Goal: Transaction & Acquisition: Obtain resource

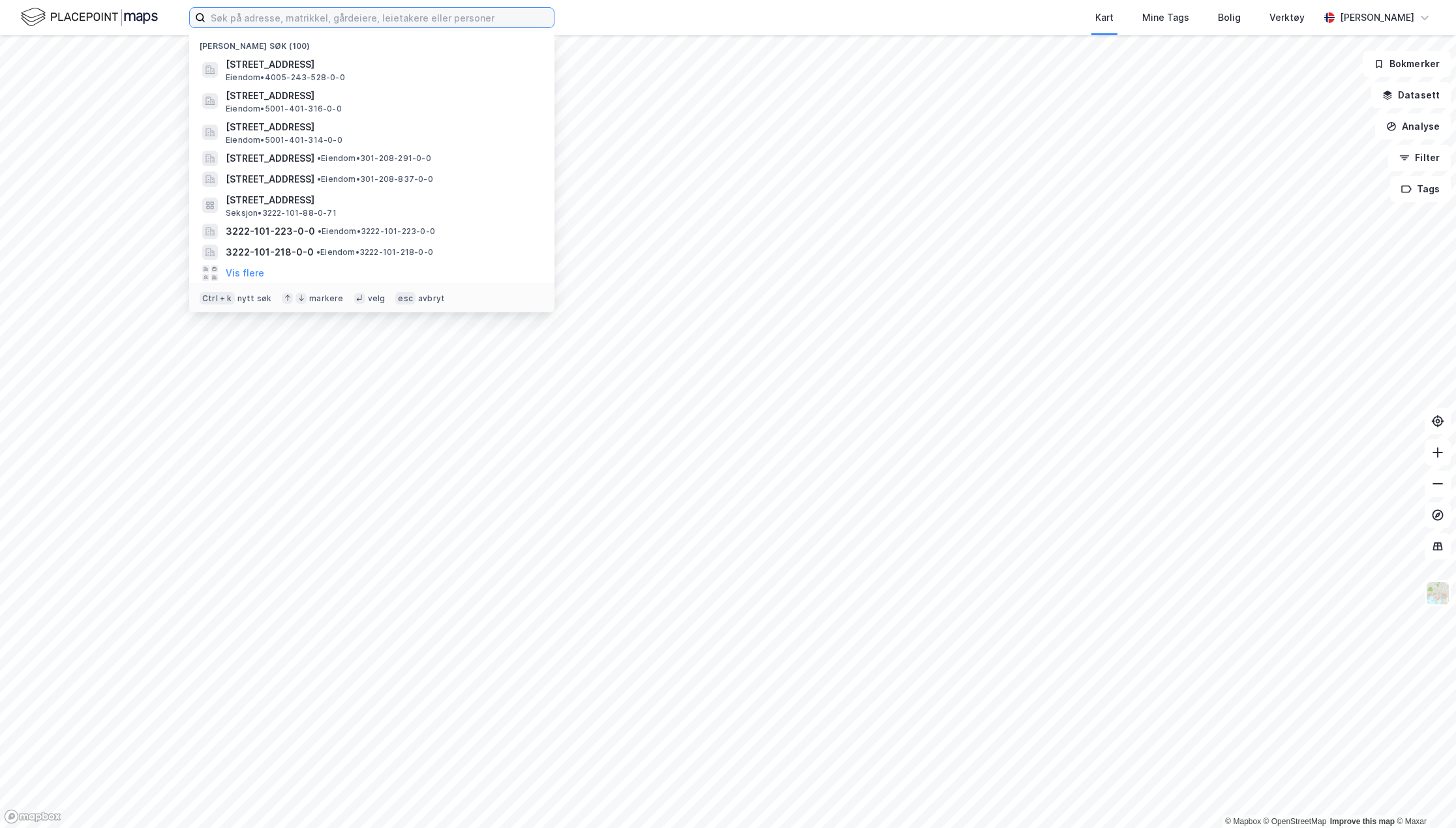
click at [223, 21] on input at bounding box center [380, 17] width 349 height 20
click at [303, 12] on input "[GEOGRAPHIC_DATA], 42/7155" at bounding box center [371, 17] width 333 height 20
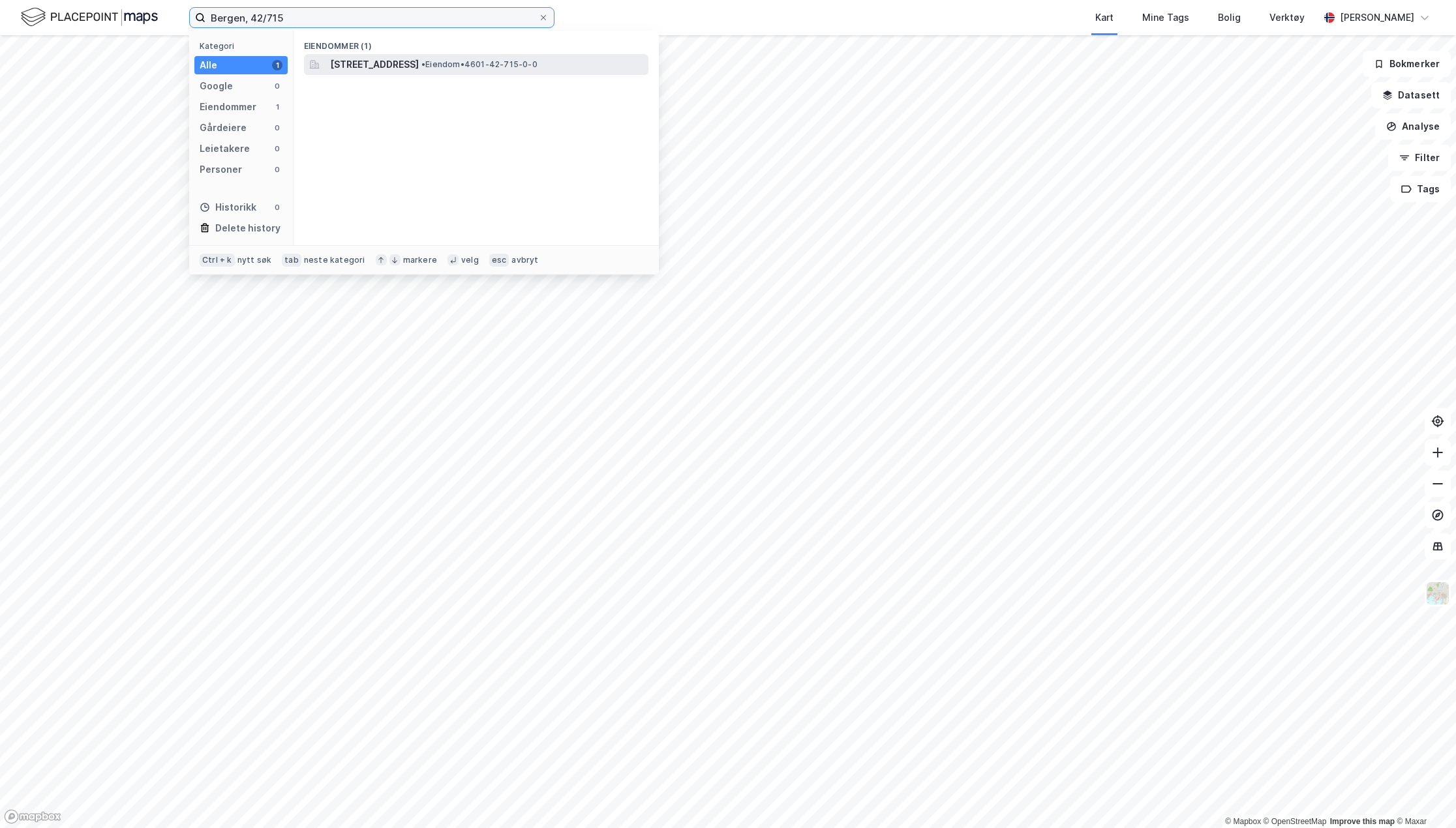
type input "Bergen, 42/715"
click at [419, 62] on span "[STREET_ADDRESS]" at bounding box center [374, 64] width 89 height 16
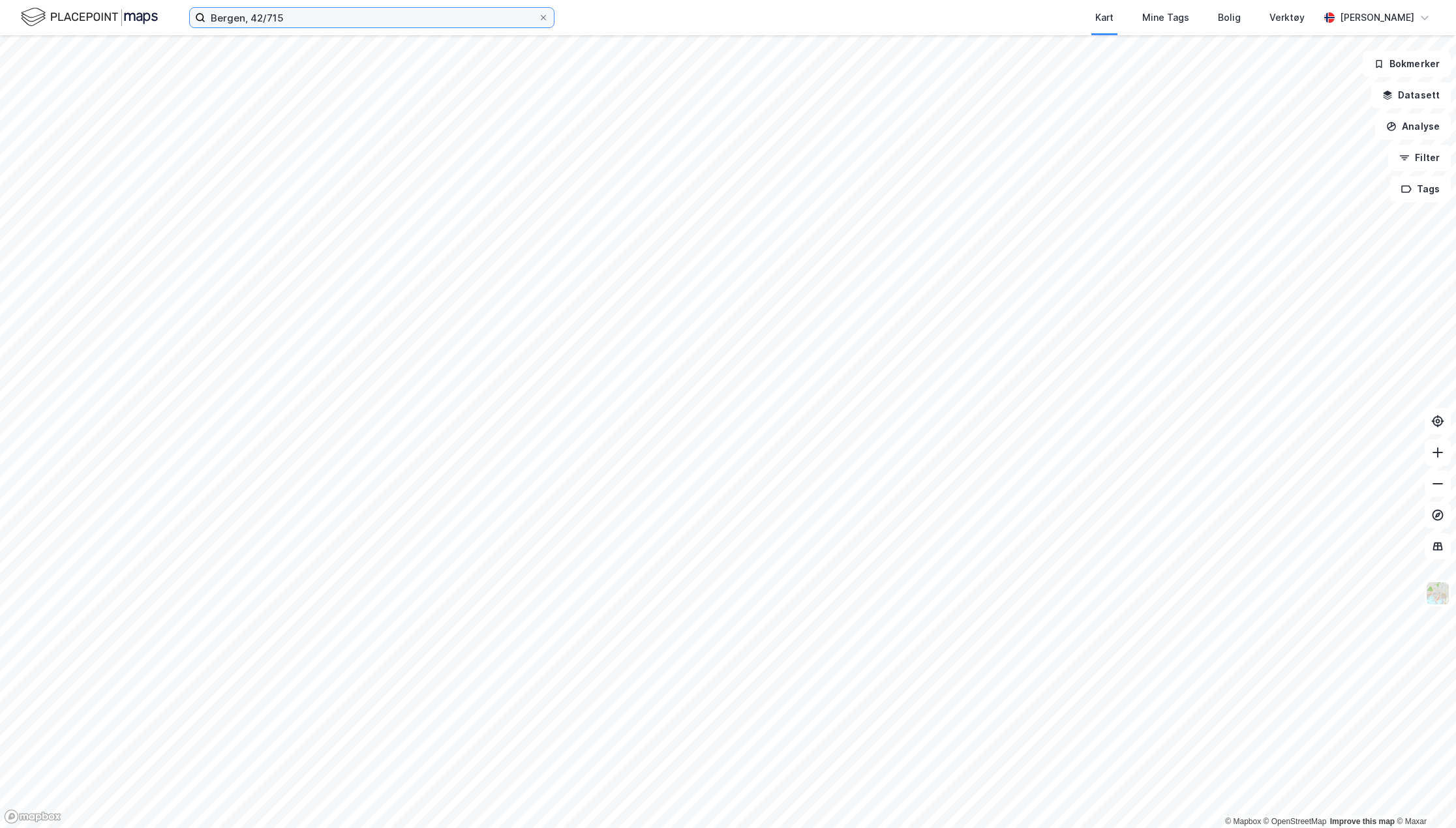
click at [498, 18] on input "Bergen, 42/715" at bounding box center [371, 17] width 333 height 20
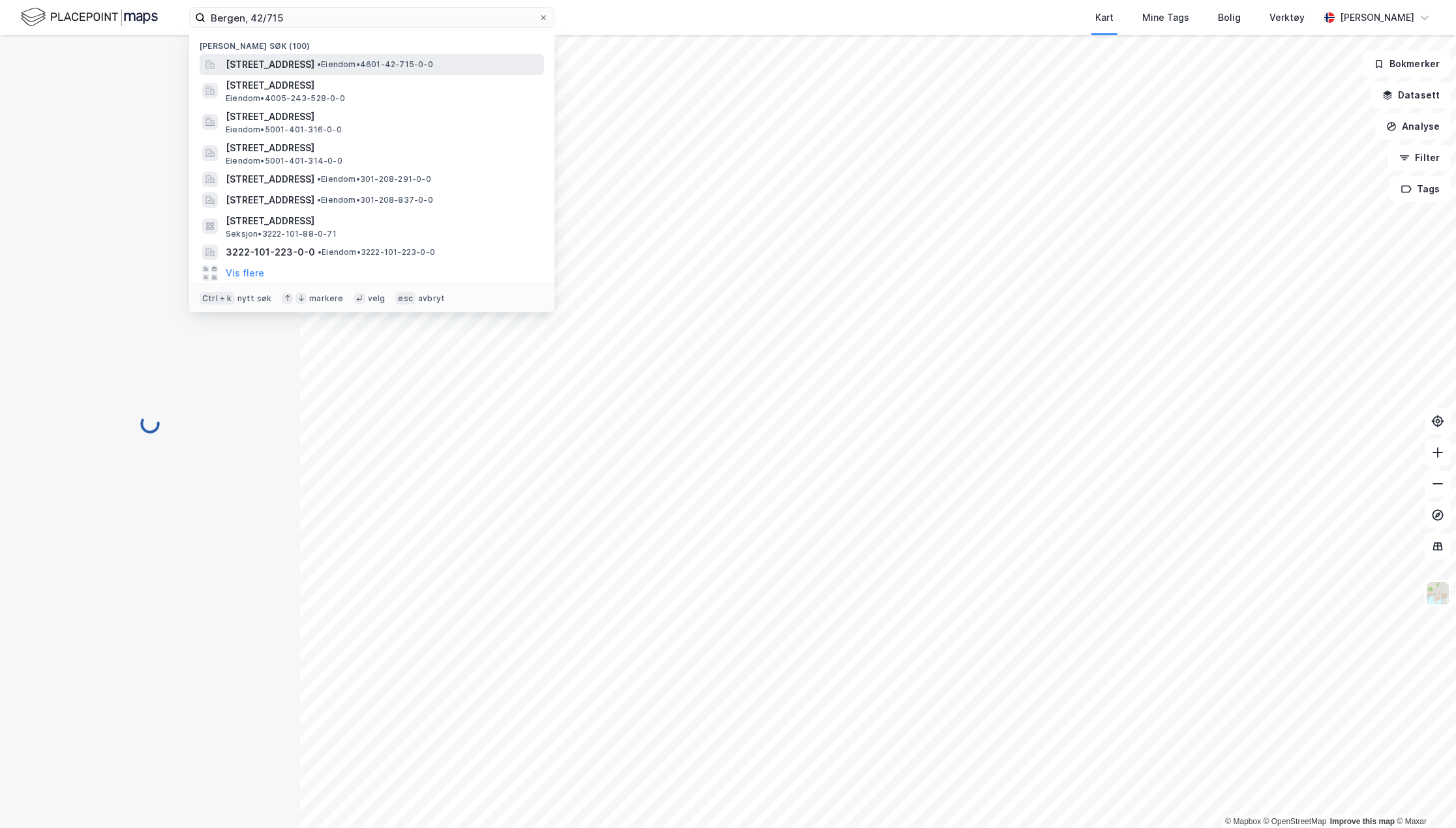
click at [314, 63] on span "[STREET_ADDRESS]" at bounding box center [270, 64] width 89 height 16
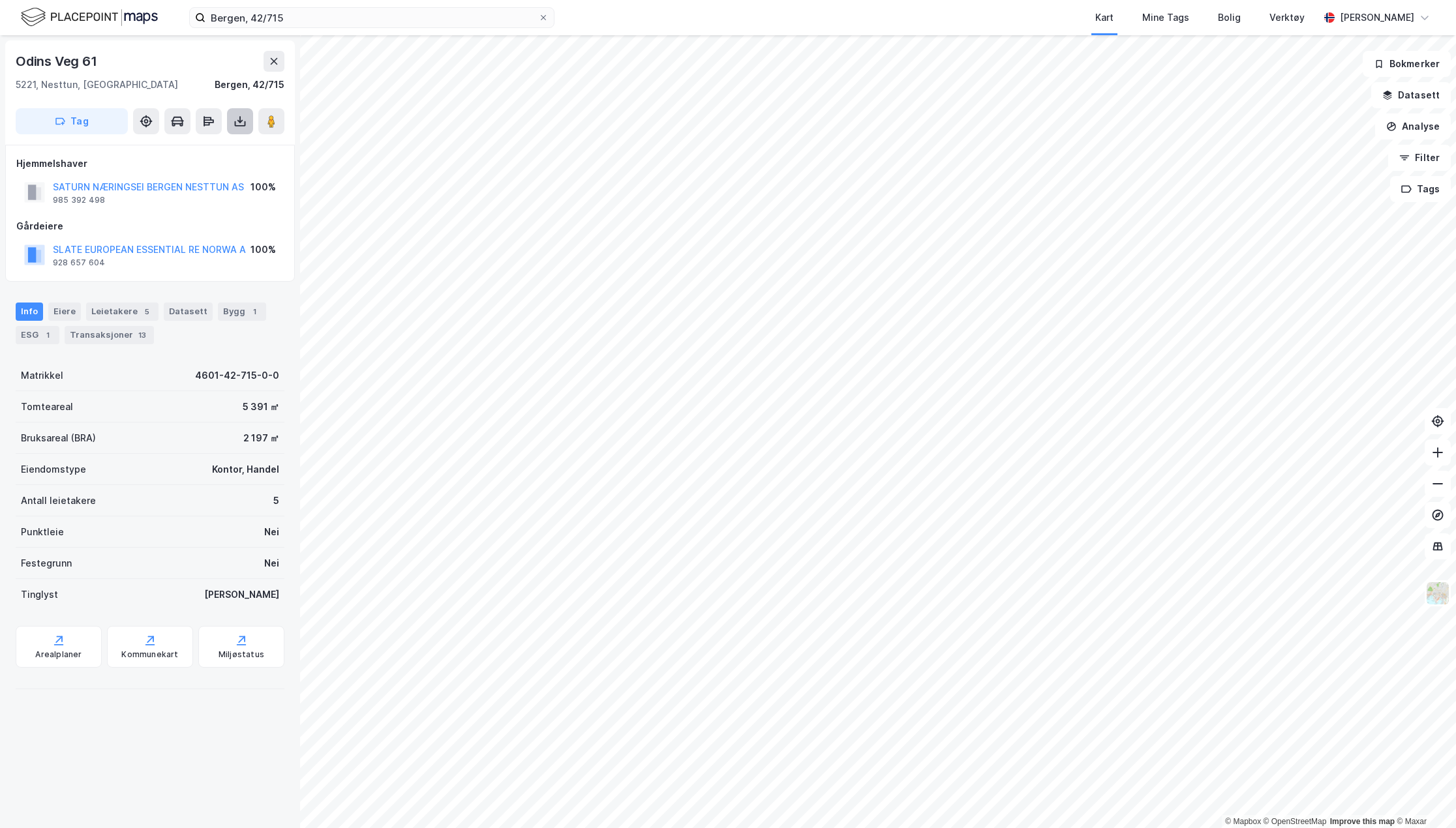
click at [240, 116] on icon at bounding box center [240, 121] width 13 height 13
click at [202, 145] on div "Last ned grunnbok" at bounding box center [175, 147] width 76 height 10
